Goal: Transaction & Acquisition: Subscribe to service/newsletter

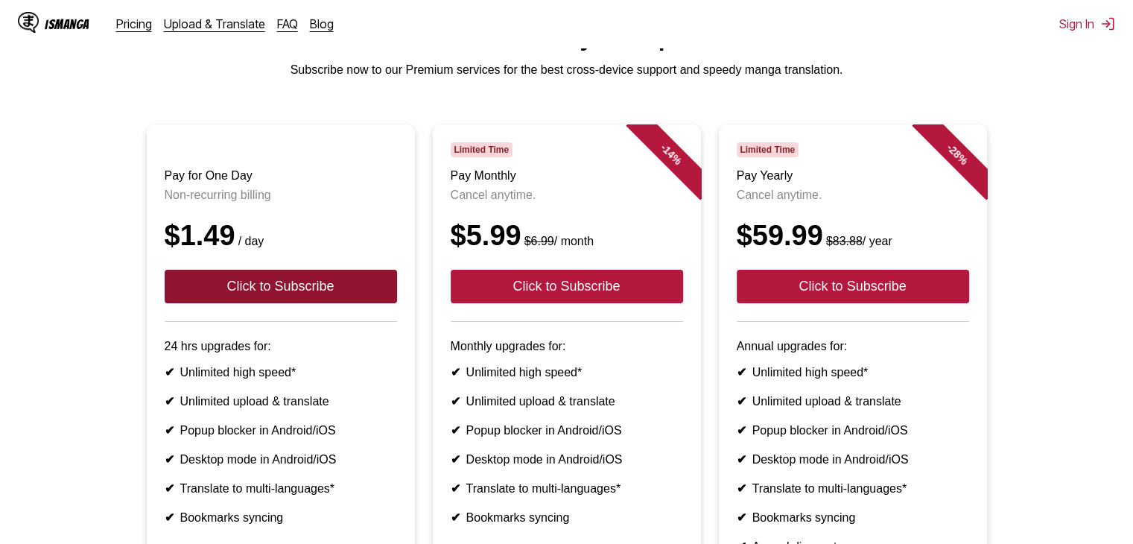
click at [341, 302] on button "Click to Subscribe" at bounding box center [281, 287] width 232 height 34
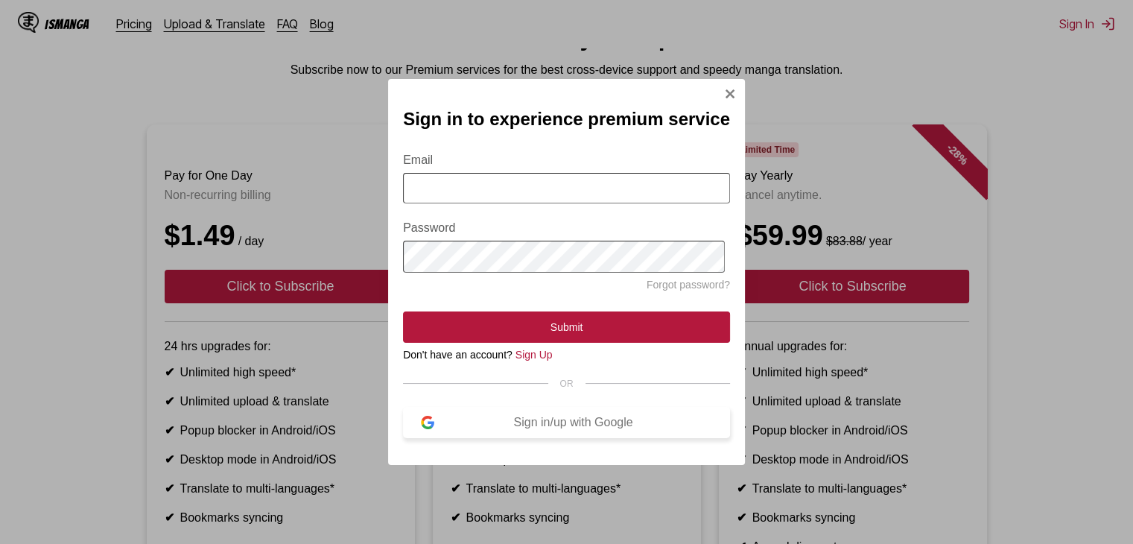
click at [485, 428] on div "Sign in/up with Google" at bounding box center [573, 422] width 278 height 13
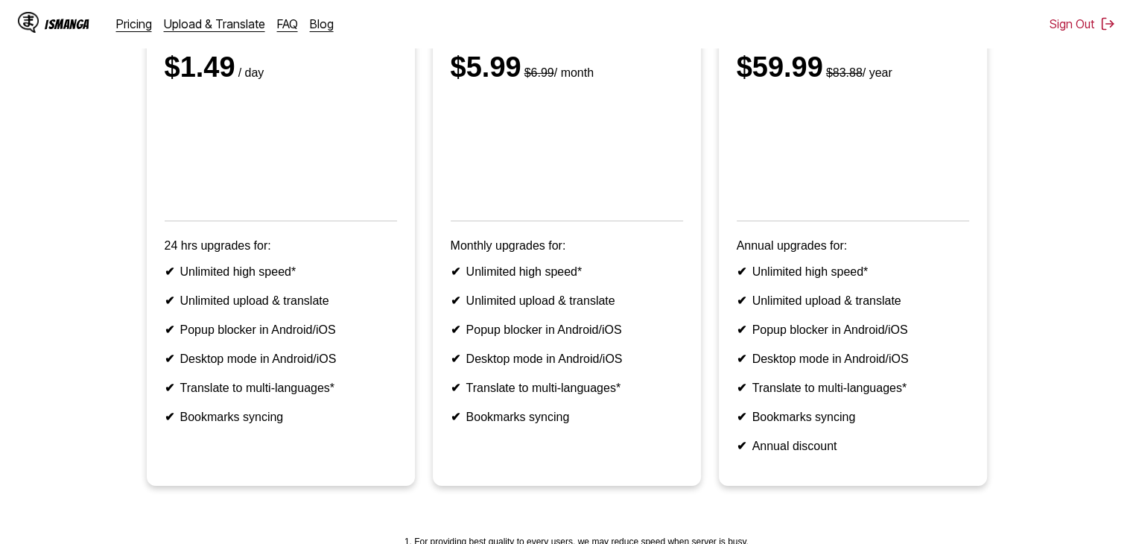
scroll to position [75, 0]
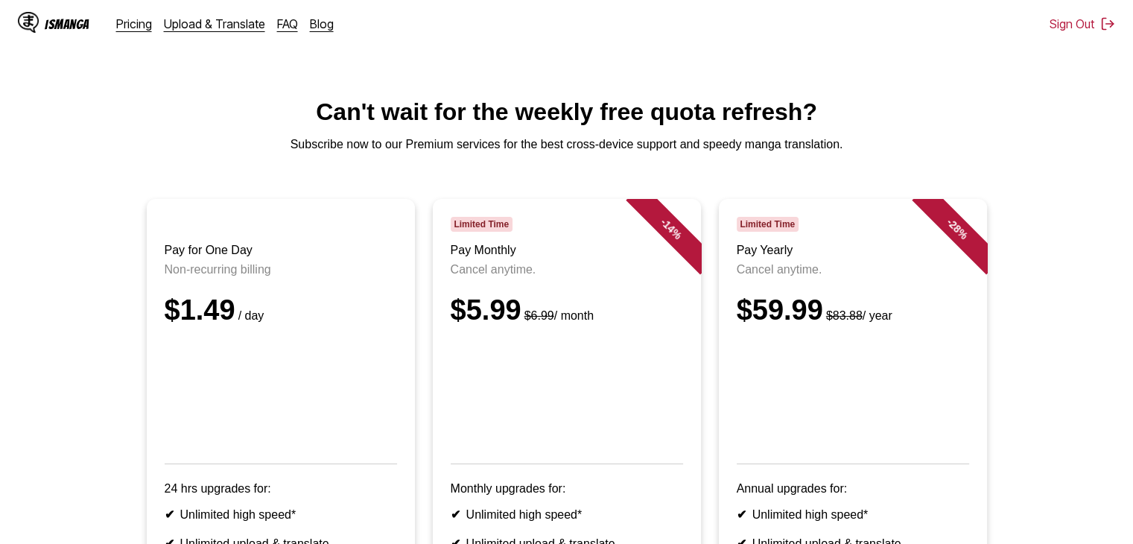
click at [145, 34] on div "IsManga Pricing Upload & Translate FAQ Blog" at bounding box center [182, 24] width 328 height 48
click at [134, 22] on link "Pricing" at bounding box center [134, 23] width 36 height 15
click at [277, 25] on link "FAQ" at bounding box center [287, 23] width 21 height 15
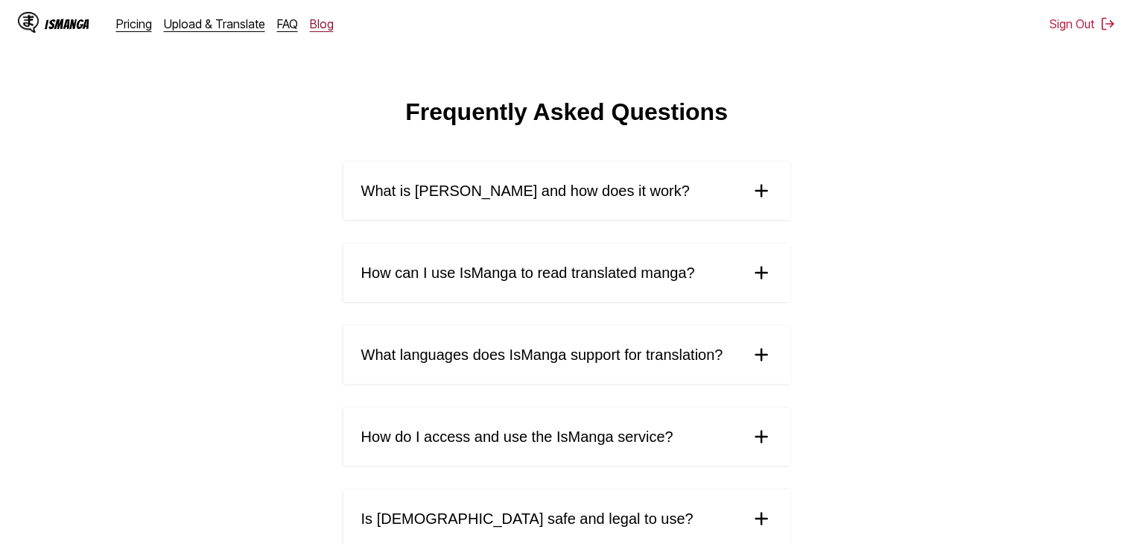
click at [310, 24] on link "Blog" at bounding box center [322, 23] width 24 height 15
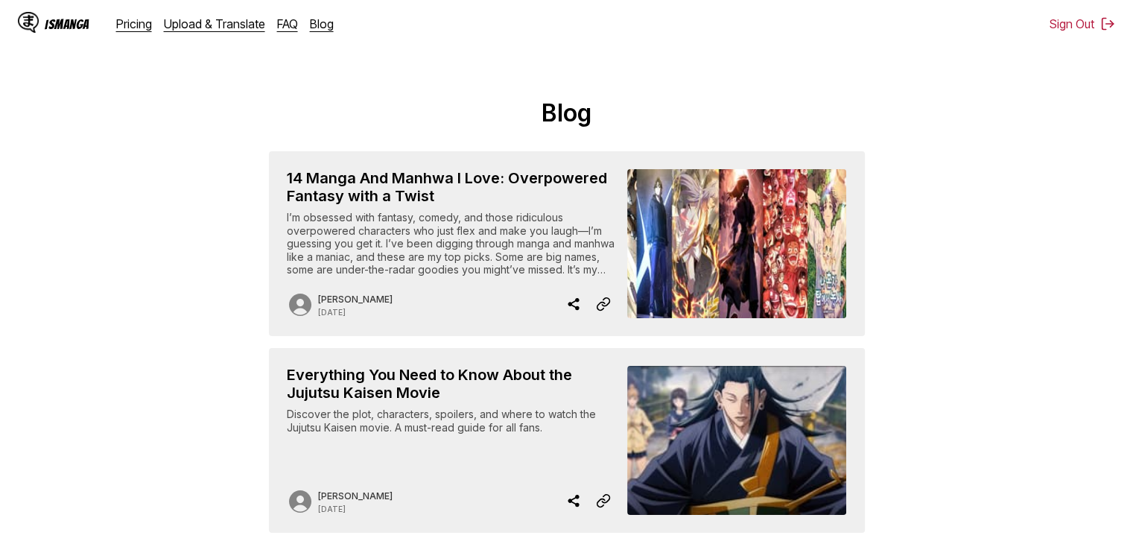
click at [75, 25] on div "IsManga" at bounding box center [67, 24] width 45 height 14
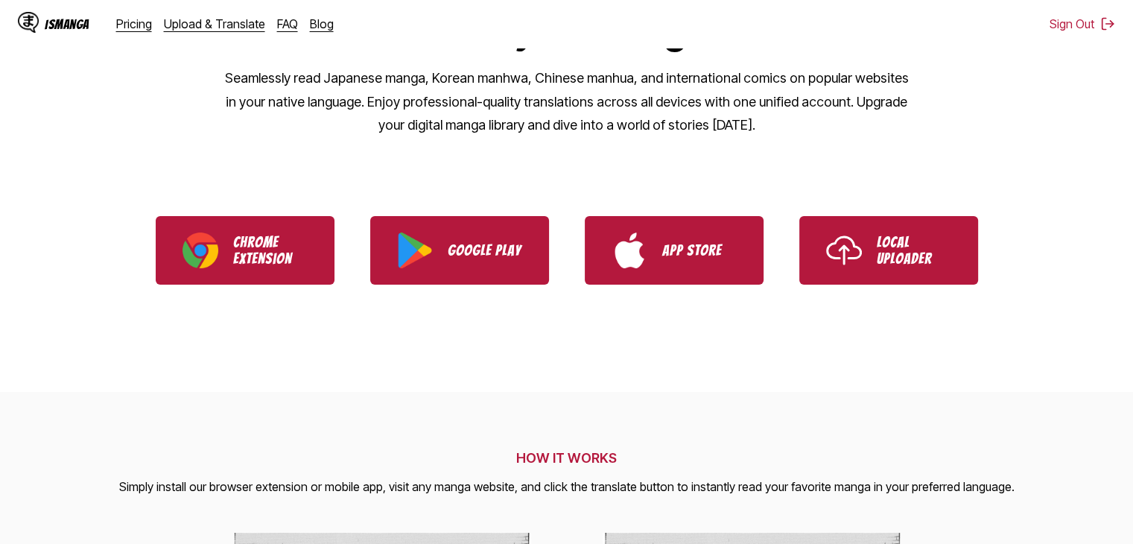
scroll to position [223, 0]
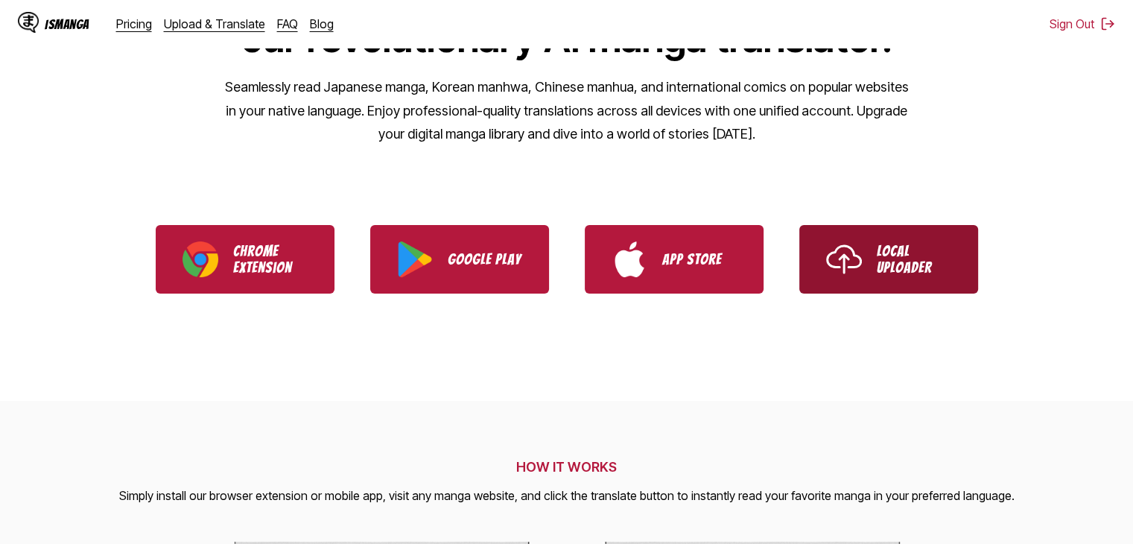
click at [885, 279] on link "Local Uploader" at bounding box center [888, 259] width 179 height 69
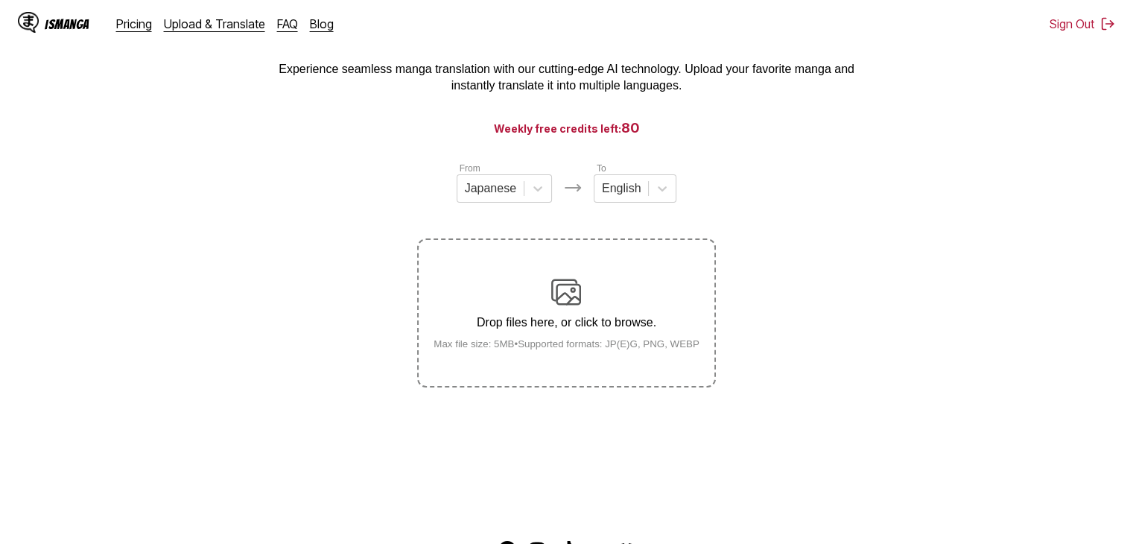
scroll to position [74, 0]
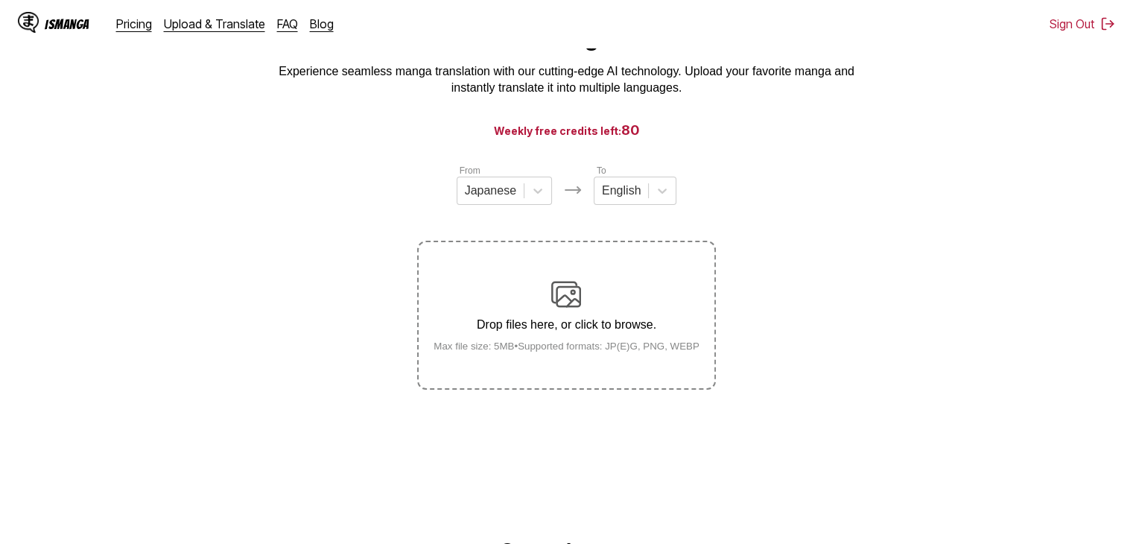
click at [521, 215] on div "From Japanese To English Drop files here, or click to browse. Max file size: 5M…" at bounding box center [566, 276] width 298 height 226
click at [516, 191] on div "Japanese" at bounding box center [490, 191] width 66 height 22
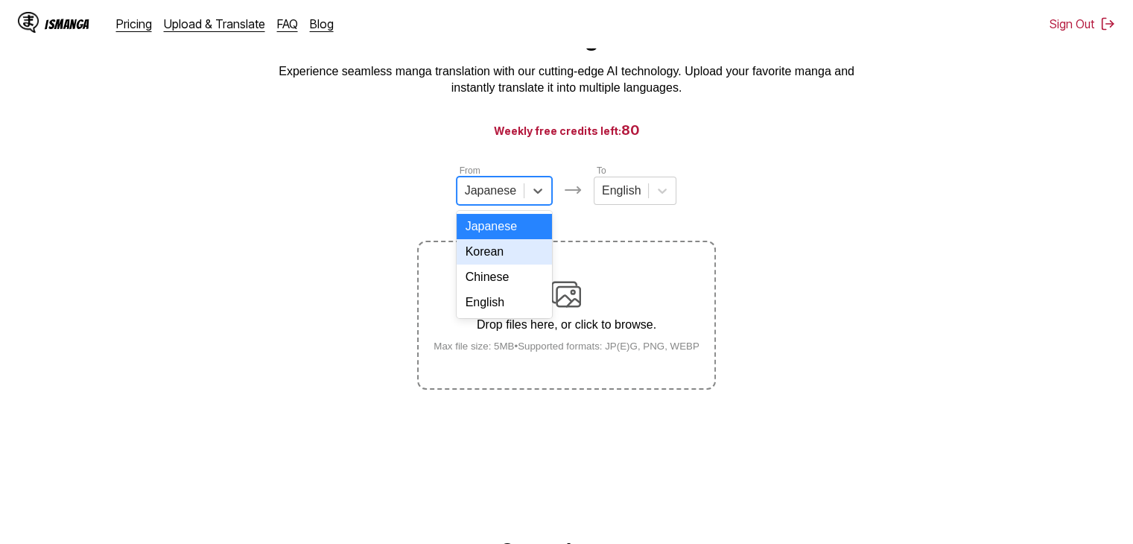
click at [501, 264] on div "Korean" at bounding box center [504, 251] width 95 height 25
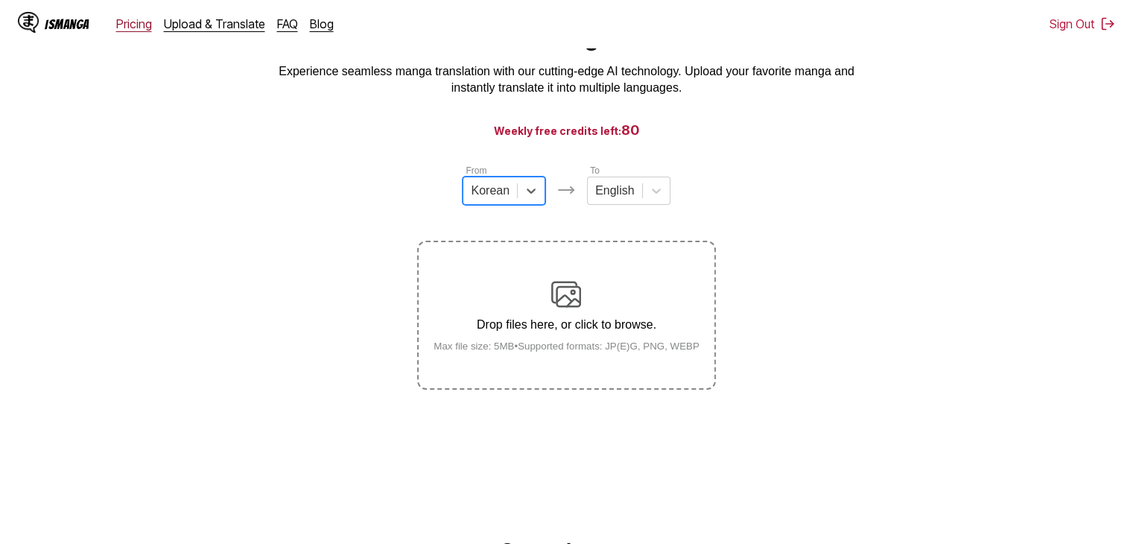
click at [127, 17] on link "Pricing" at bounding box center [134, 23] width 36 height 15
